Goal: Transaction & Acquisition: Purchase product/service

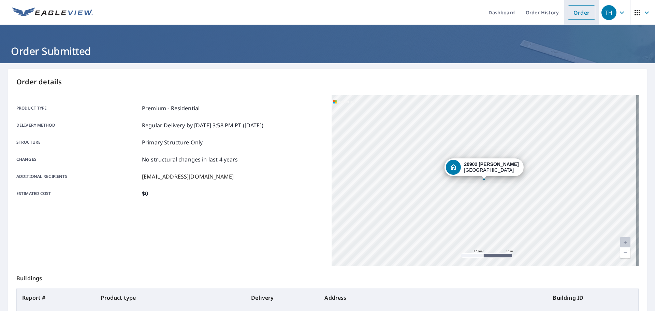
click at [578, 18] on link "Order" at bounding box center [582, 12] width 28 height 14
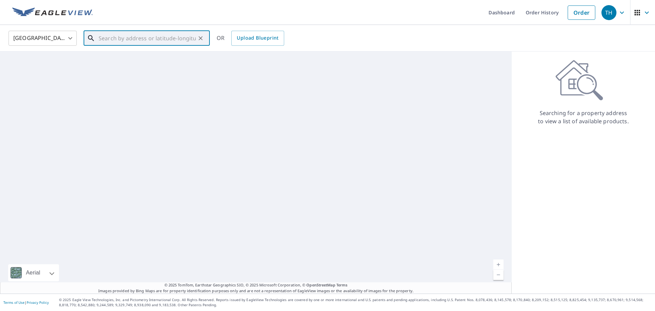
click at [152, 44] on input "text" at bounding box center [147, 38] width 97 height 19
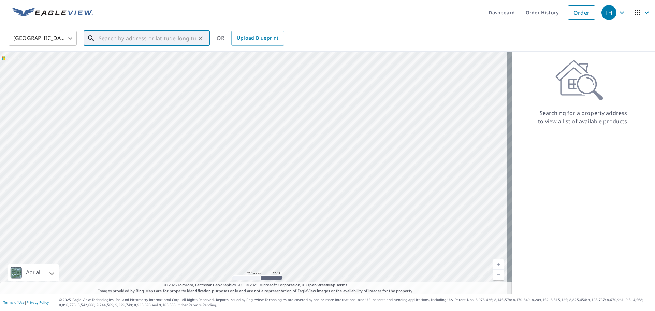
paste input "[STREET_ADDRESS][PERSON_NAME]"
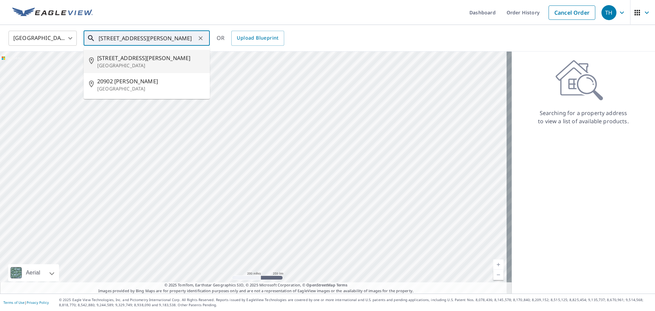
click at [124, 60] on span "[STREET_ADDRESS][PERSON_NAME]" at bounding box center [150, 58] width 107 height 8
type input "[STREET_ADDRESS][PERSON_NAME]"
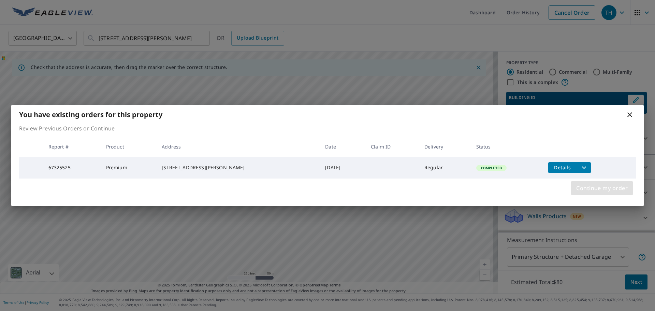
click at [597, 193] on span "Continue my order" at bounding box center [603, 188] width 52 height 10
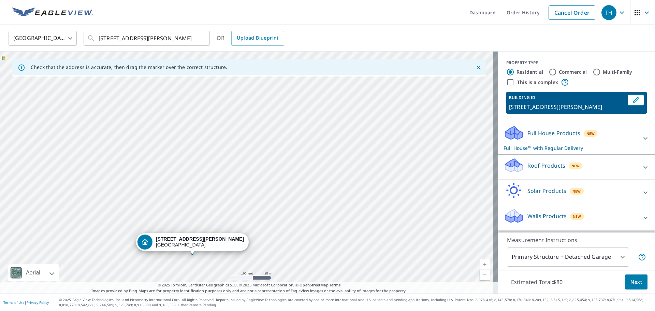
drag, startPoint x: 248, startPoint y: 113, endPoint x: 276, endPoint y: 200, distance: 91.1
click at [276, 200] on div "[STREET_ADDRESS][PERSON_NAME]" at bounding box center [249, 173] width 498 height 242
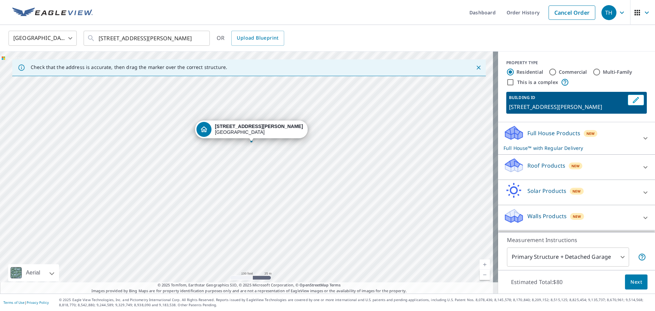
drag, startPoint x: 187, startPoint y: 240, endPoint x: 250, endPoint y: 102, distance: 151.9
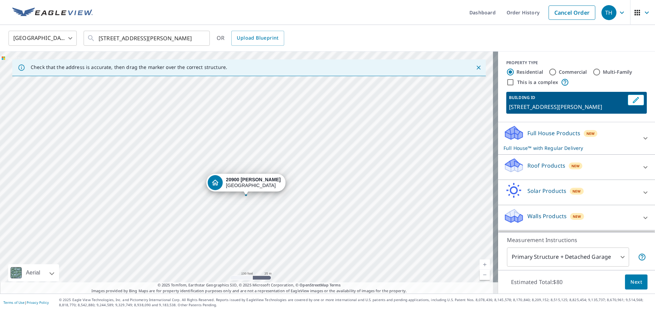
drag, startPoint x: 305, startPoint y: 178, endPoint x: 305, endPoint y: 207, distance: 29.0
click at [305, 207] on div "[STREET_ADDRESS][PERSON_NAME]" at bounding box center [249, 173] width 498 height 242
